Goal: Find specific page/section: Find specific page/section

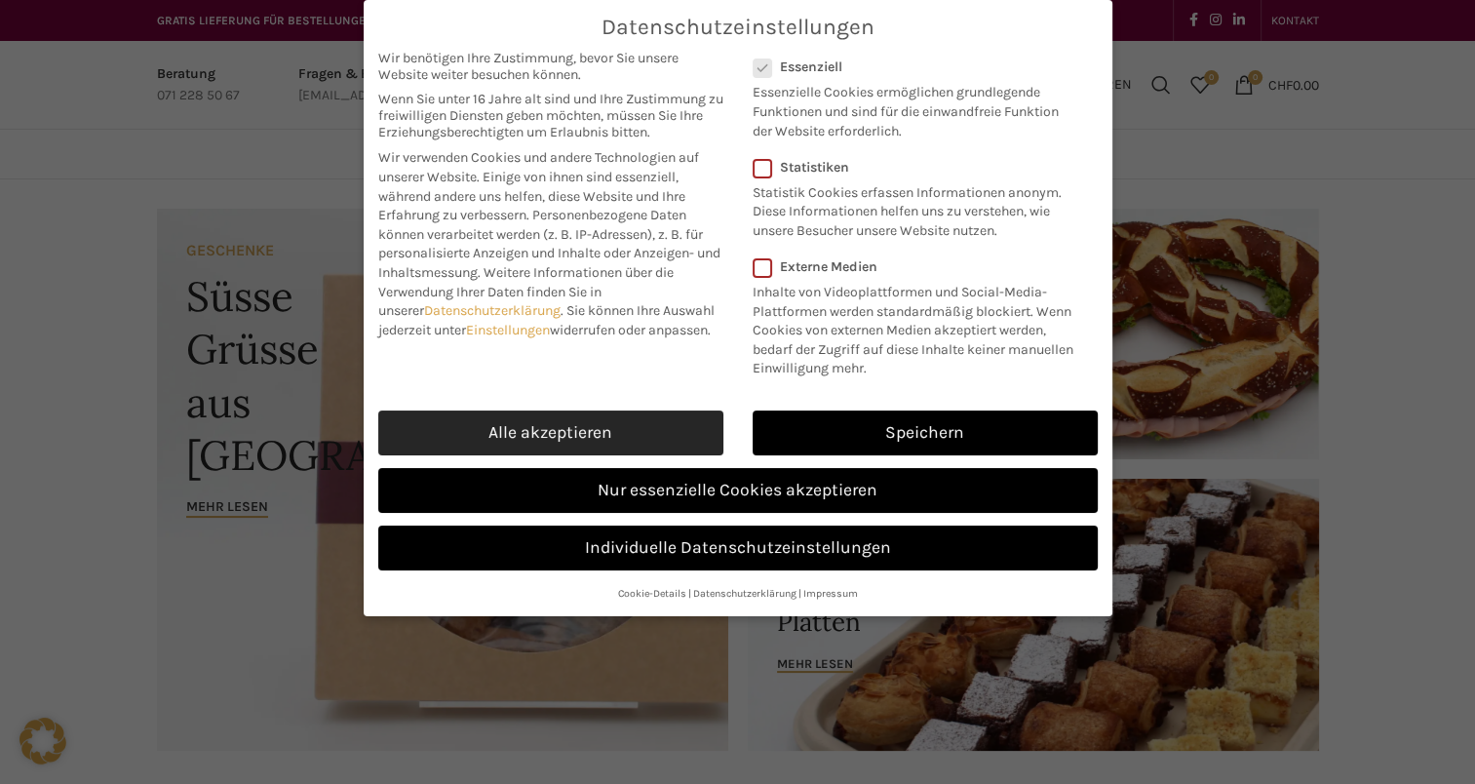
click at [523, 423] on link "Alle akzeptieren" at bounding box center [550, 432] width 345 height 45
checkbox input "true"
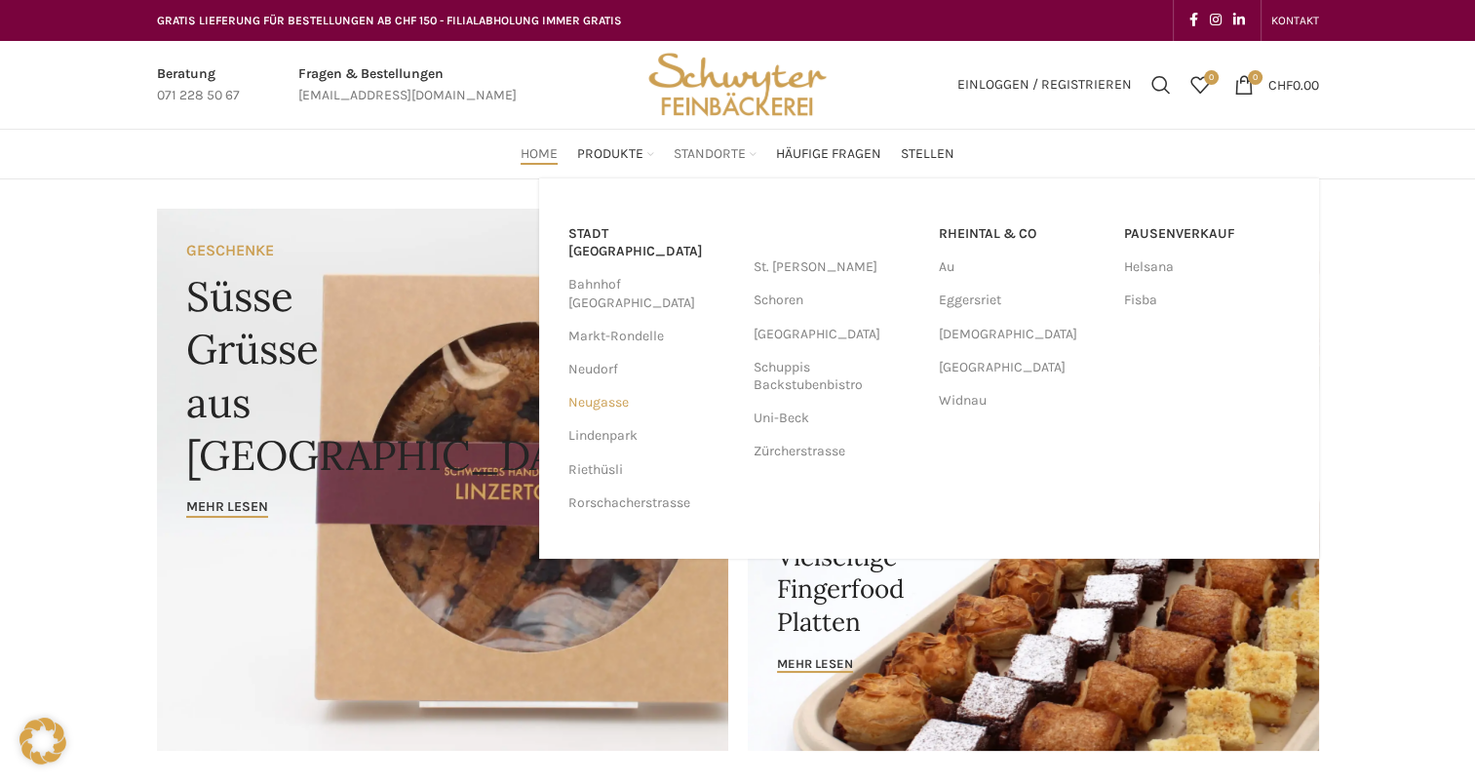
click at [591, 386] on link "Neugasse" at bounding box center [651, 402] width 166 height 33
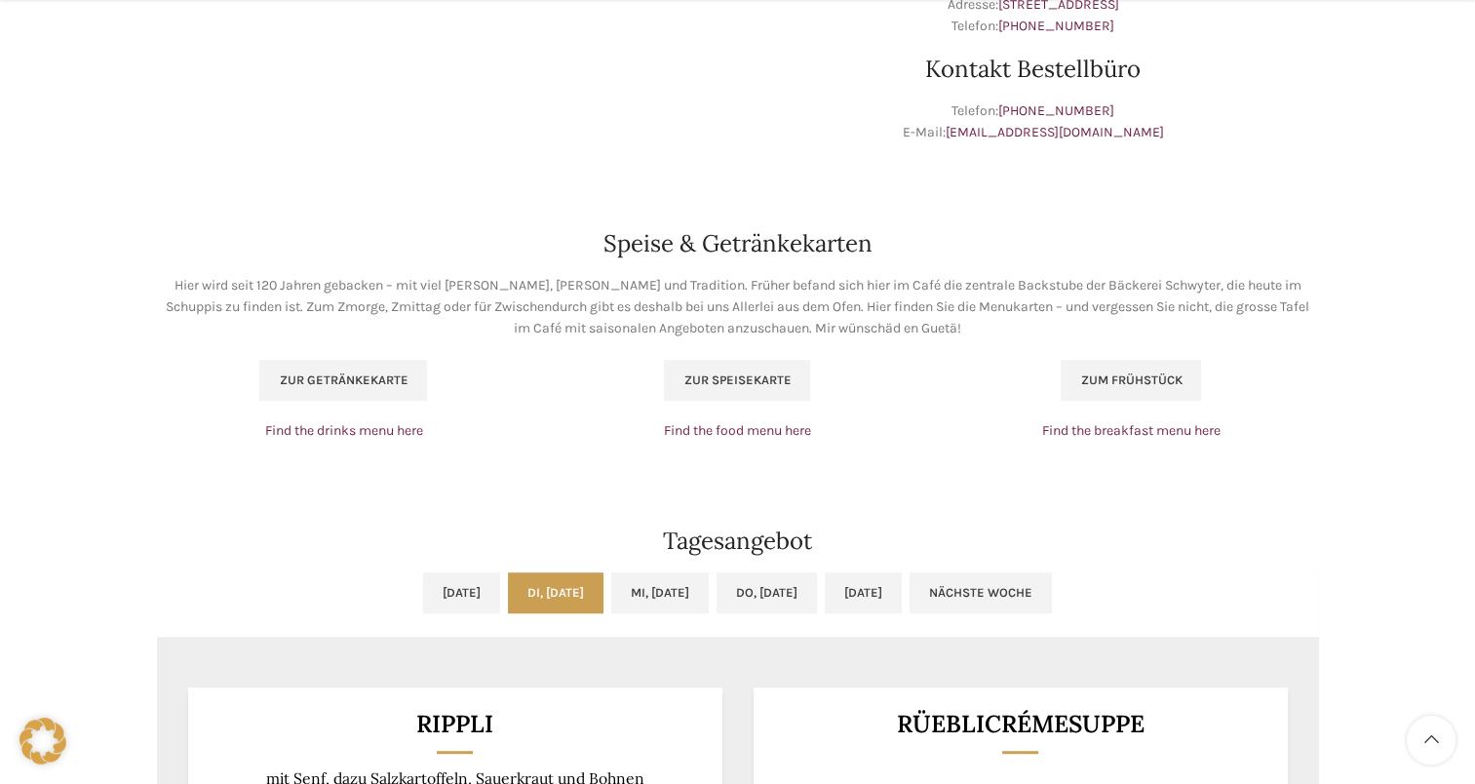
scroll to position [1170, 0]
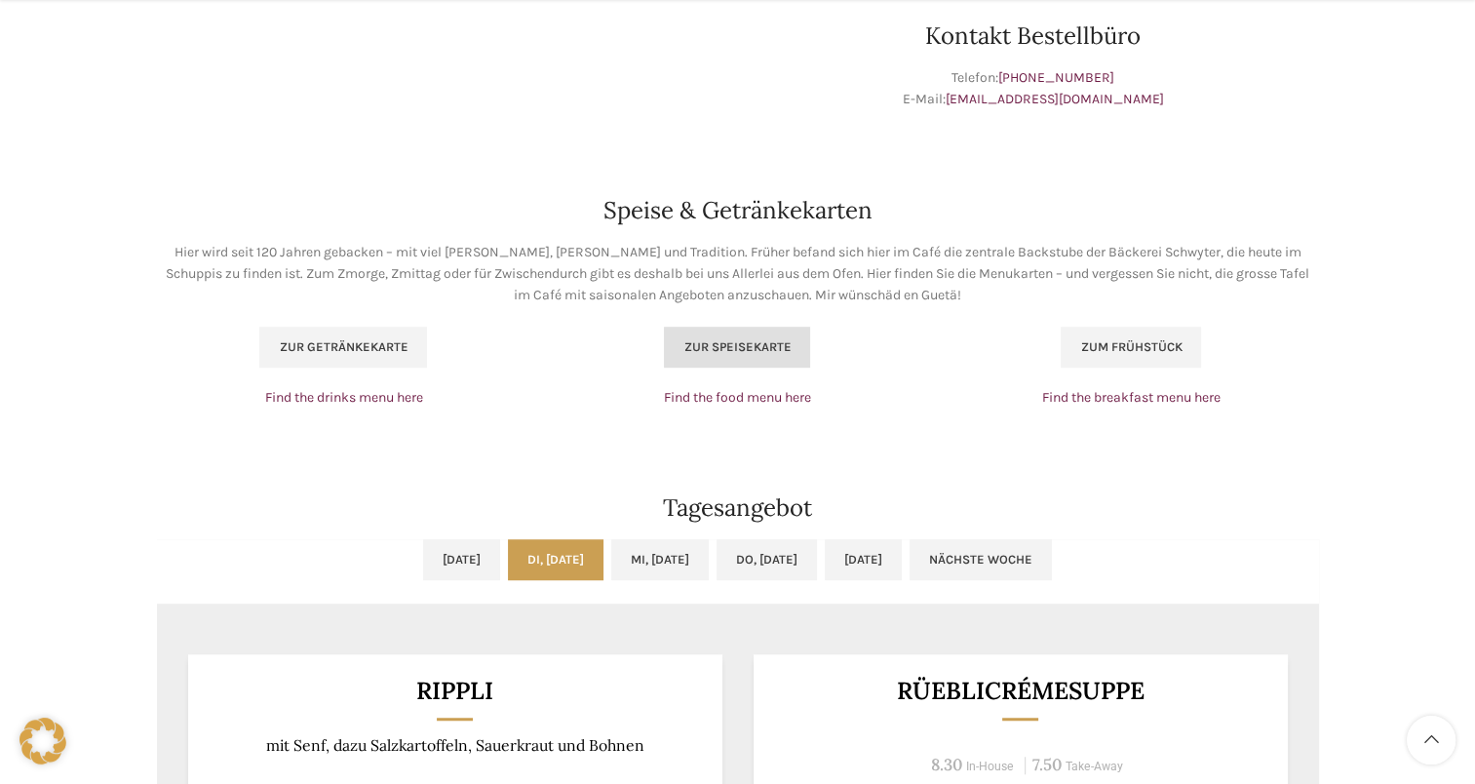
click at [706, 347] on span "Zur Speisekarte" at bounding box center [736, 347] width 107 height 16
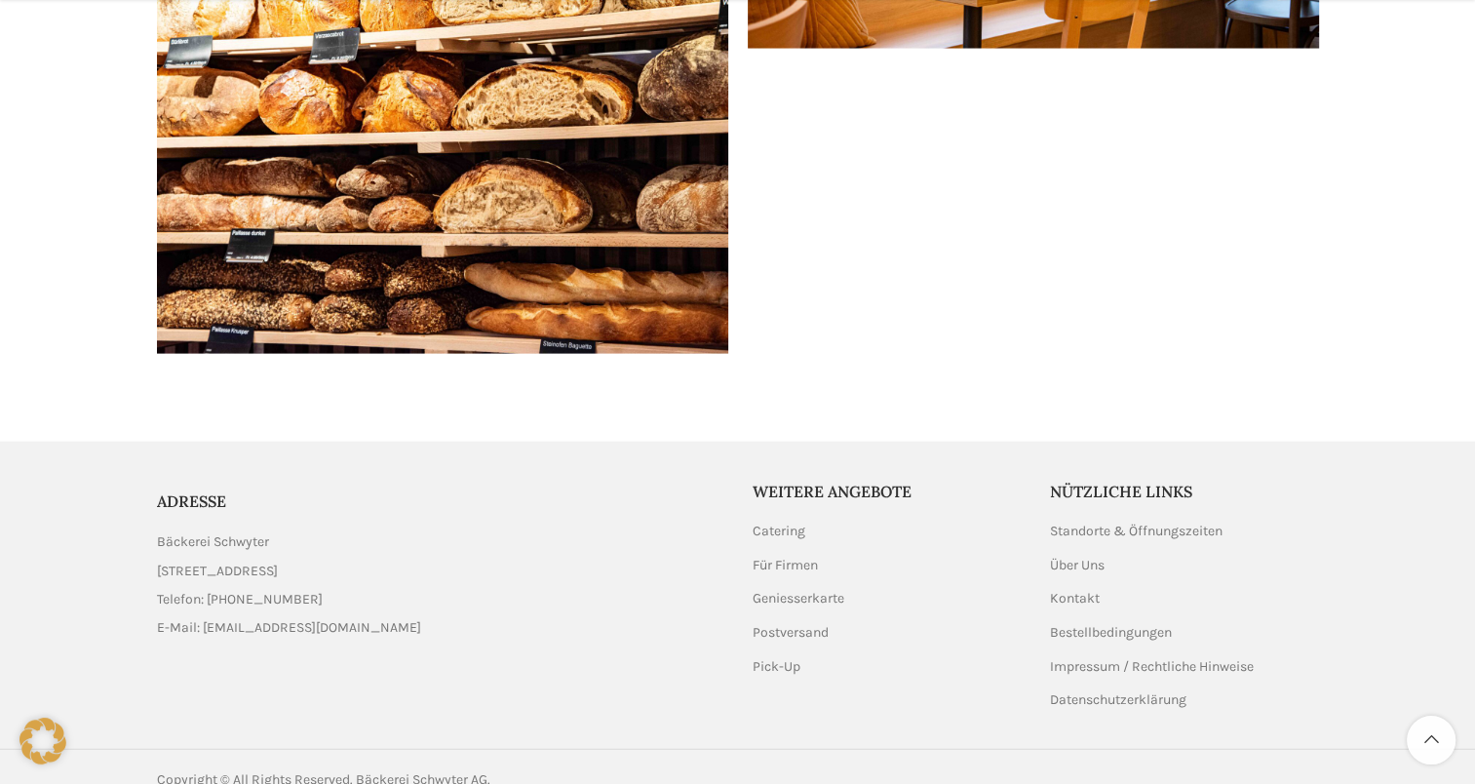
scroll to position [4074, 0]
